Goal: Task Accomplishment & Management: Use online tool/utility

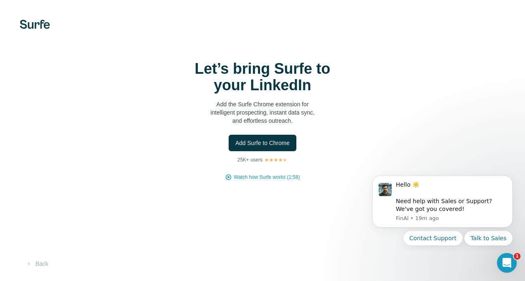
drag, startPoint x: 488, startPoint y: 90, endPoint x: 348, endPoint y: 130, distance: 146.4
click at [375, 127] on div "Let’s bring Surfe to your LinkedIn Add the Surfe Chrome extension for intellige…" at bounding box center [262, 121] width 492 height 120
click at [265, 144] on span "Add Surfe to Chrome" at bounding box center [262, 143] width 54 height 8
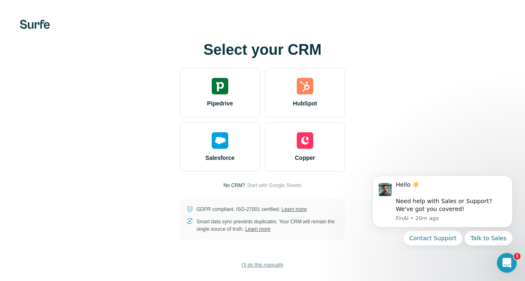
drag, startPoint x: 271, startPoint y: 266, endPoint x: 265, endPoint y: 264, distance: 6.8
click at [265, 264] on span "I’ll do this manually" at bounding box center [262, 265] width 42 height 7
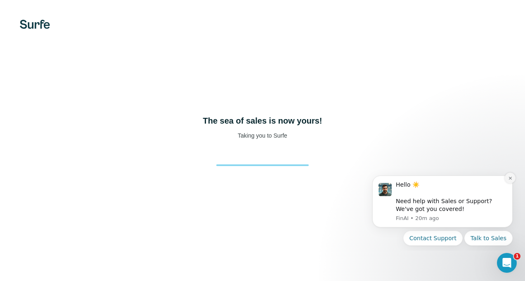
click at [509, 179] on icon "Dismiss notification" at bounding box center [509, 178] width 3 height 3
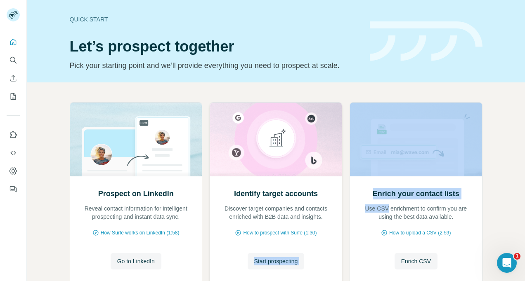
drag, startPoint x: 0, startPoint y: 0, endPoint x: 306, endPoint y: 216, distance: 374.8
click at [306, 216] on div "Prospect on LinkedIn Reveal contact information for intelligent prospecting and…" at bounding box center [276, 195] width 412 height 186
click at [443, 50] on img at bounding box center [426, 41] width 113 height 40
click at [510, 159] on div "Prospect on LinkedIn Reveal contact information for intelligent prospecting and…" at bounding box center [276, 209] width 498 height 255
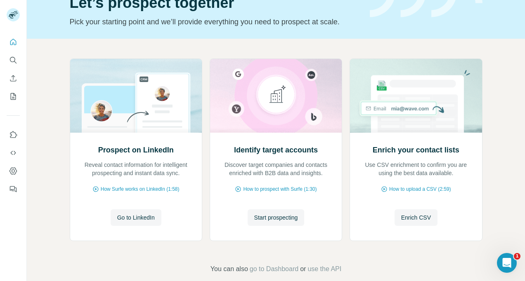
scroll to position [40, 0]
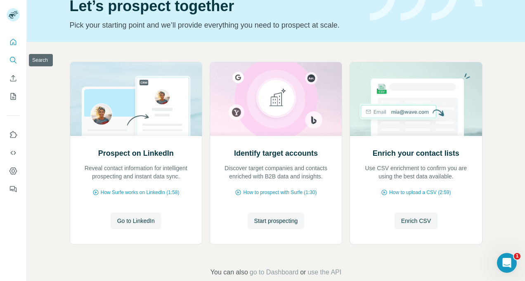
click at [15, 63] on icon "Search" at bounding box center [13, 60] width 8 height 8
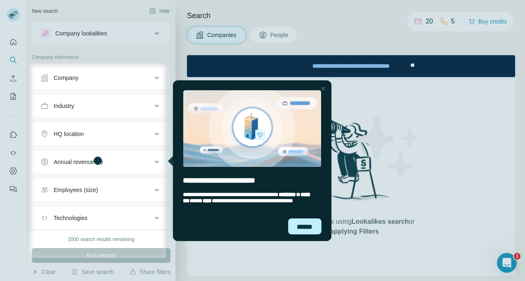
click at [306, 228] on div "******" at bounding box center [304, 227] width 33 height 16
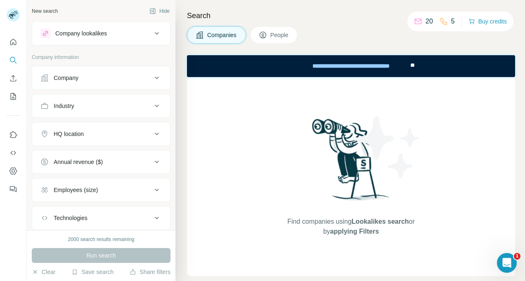
click at [128, 72] on button "Company" at bounding box center [101, 78] width 138 height 20
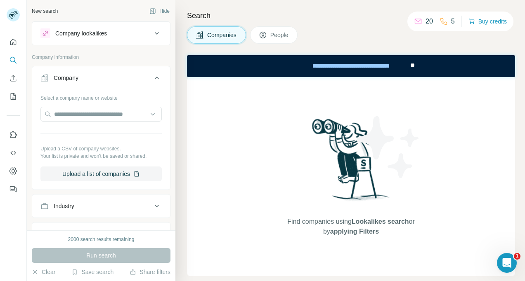
click at [139, 74] on div "Company" at bounding box center [95, 78] width 111 height 8
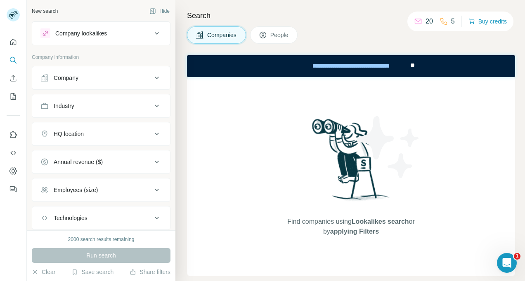
click at [137, 77] on div "Company" at bounding box center [95, 78] width 111 height 8
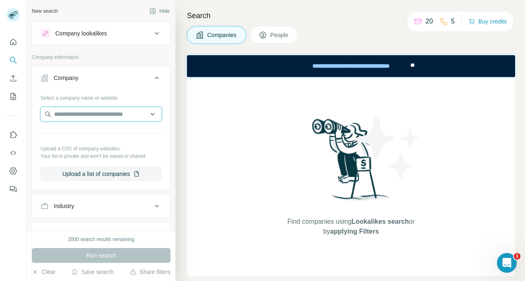
click at [146, 113] on input "text" at bounding box center [100, 114] width 121 height 15
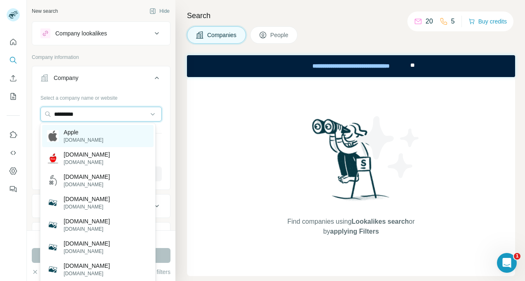
type input "*********"
click at [125, 132] on div "Apple [DOMAIN_NAME]" at bounding box center [97, 136] width 111 height 22
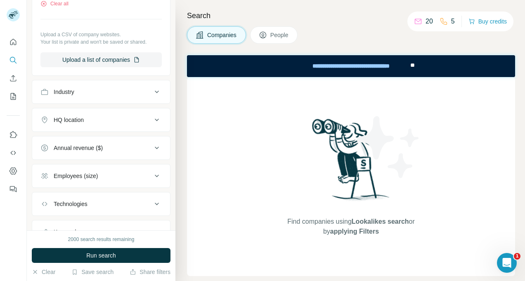
scroll to position [177, 0]
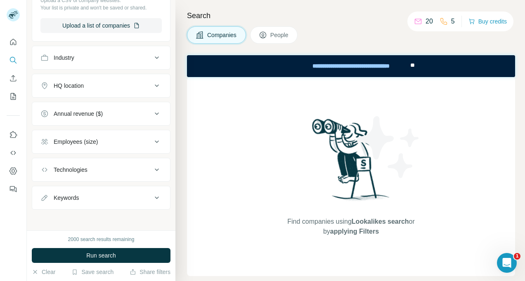
click at [166, 224] on div "New search Hide Company lookalikes Company information Company 1 Select a compa…" at bounding box center [101, 115] width 148 height 231
click at [152, 194] on icon at bounding box center [157, 198] width 10 height 10
click at [92, 217] on input "text" at bounding box center [92, 218] width 105 height 15
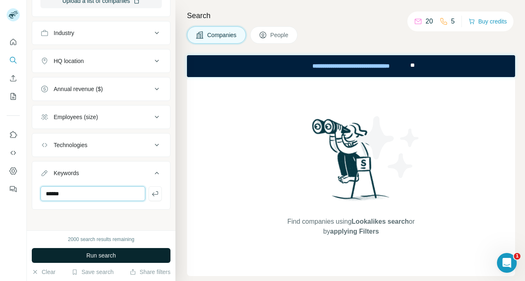
type input "******"
click at [115, 251] on button "Run search" at bounding box center [101, 255] width 139 height 15
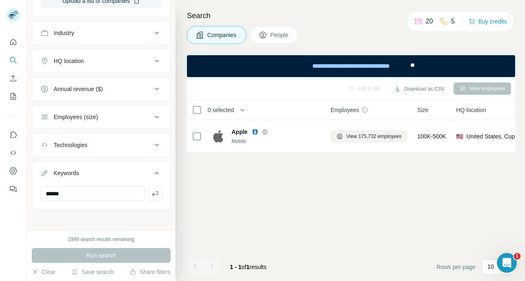
click at [152, 145] on icon at bounding box center [157, 145] width 10 height 10
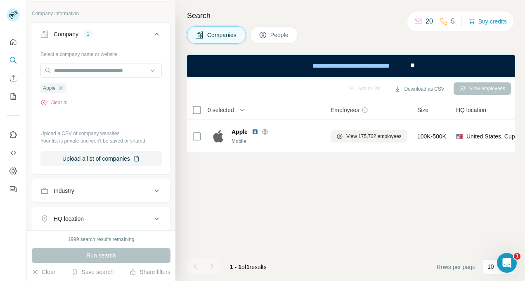
scroll to position [0, 0]
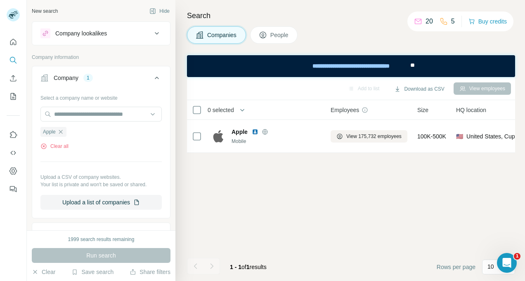
click at [155, 26] on button "Company lookalikes" at bounding box center [101, 34] width 138 height 20
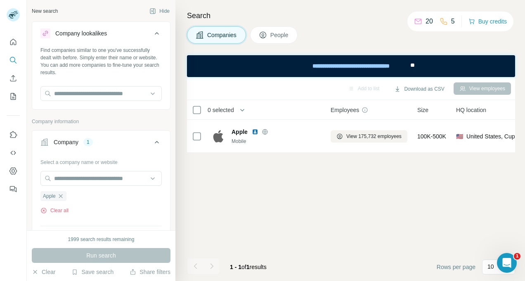
click at [272, 38] on span "People" at bounding box center [279, 35] width 19 height 8
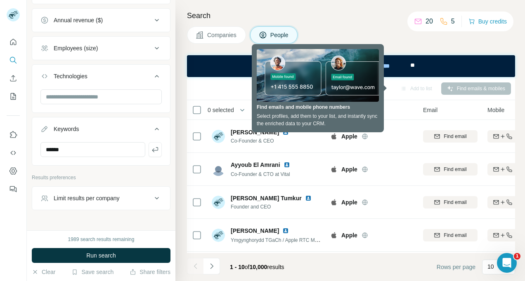
scroll to position [478, 0]
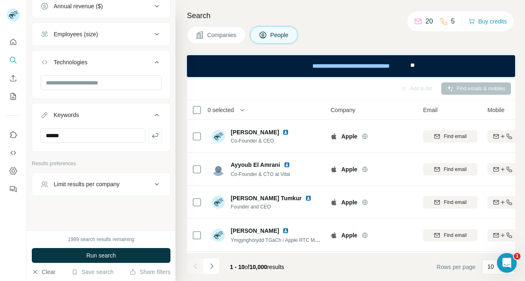
click at [45, 270] on button "Clear" at bounding box center [44, 272] width 24 height 8
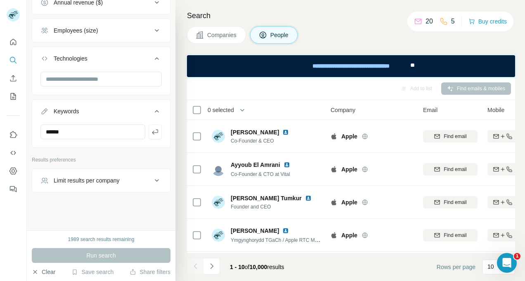
scroll to position [449, 0]
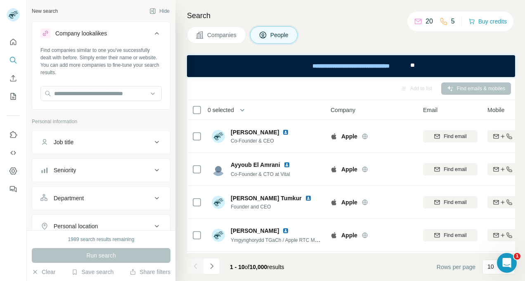
click at [276, 33] on span "People" at bounding box center [279, 35] width 19 height 8
click at [89, 96] on input "text" at bounding box center [100, 93] width 121 height 15
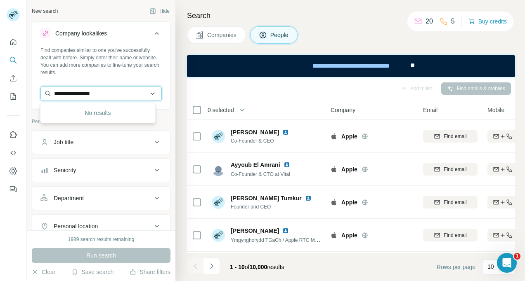
type input "**********"
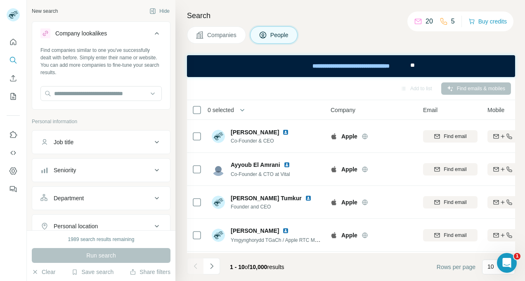
click at [164, 79] on div "New search Hide Company lookalikes Find companies similar to one you've success…" at bounding box center [101, 115] width 148 height 231
click at [128, 97] on input "text" at bounding box center [100, 93] width 121 height 15
click at [152, 140] on icon at bounding box center [157, 142] width 10 height 10
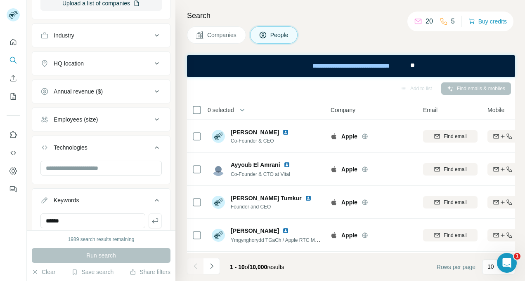
scroll to position [474, 0]
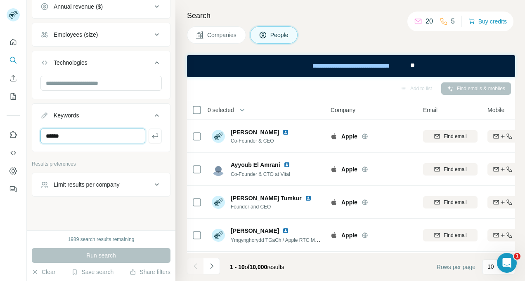
click at [74, 129] on input "******" at bounding box center [92, 136] width 105 height 15
type input "**********"
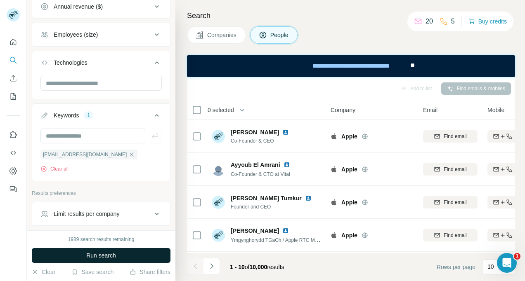
click at [82, 253] on button "Run search" at bounding box center [101, 255] width 139 height 15
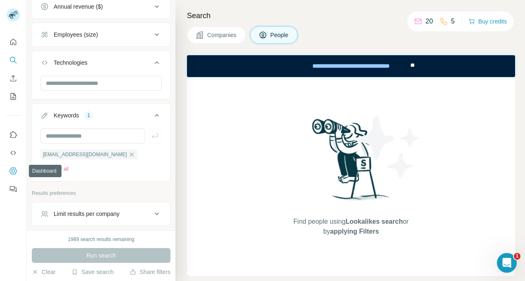
click at [14, 169] on icon "Dashboard" at bounding box center [13, 171] width 8 height 8
